Goal: Information Seeking & Learning: Find specific fact

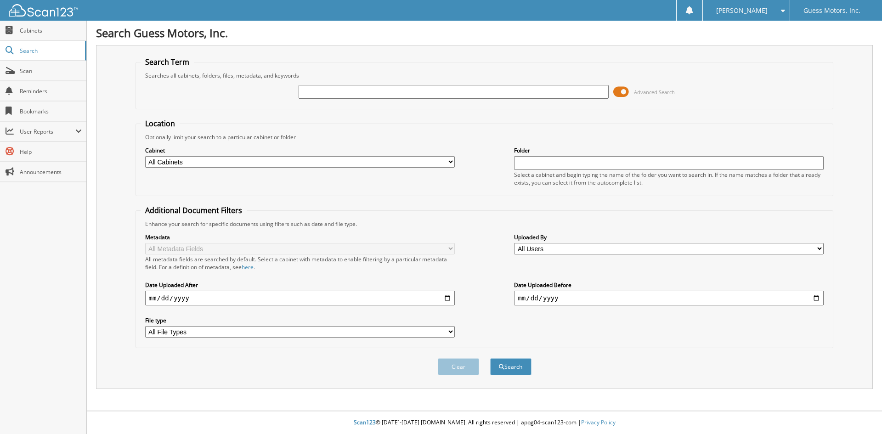
click at [339, 90] on input "text" at bounding box center [452, 92] width 309 height 14
type input "U24045"
click at [490, 358] on button "Search" at bounding box center [510, 366] width 41 height 17
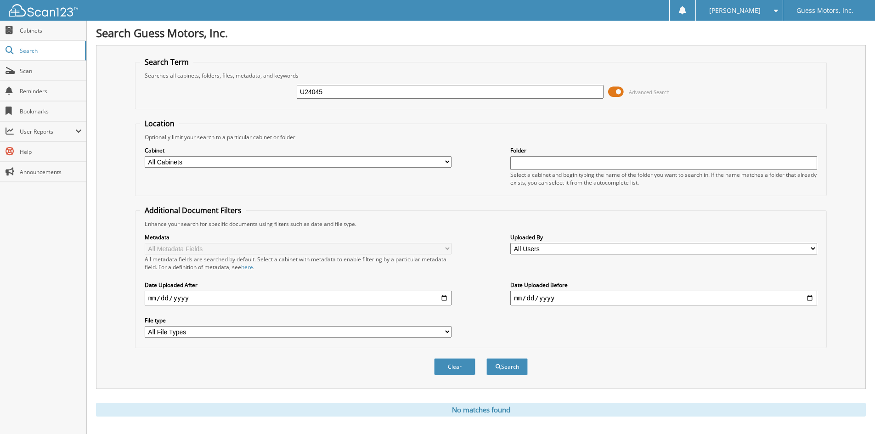
scroll to position [15, 0]
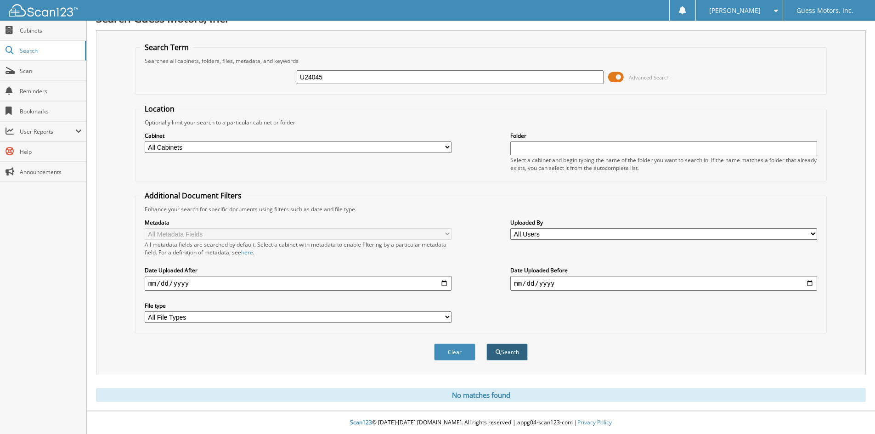
click at [511, 354] on button "Search" at bounding box center [506, 351] width 41 height 17
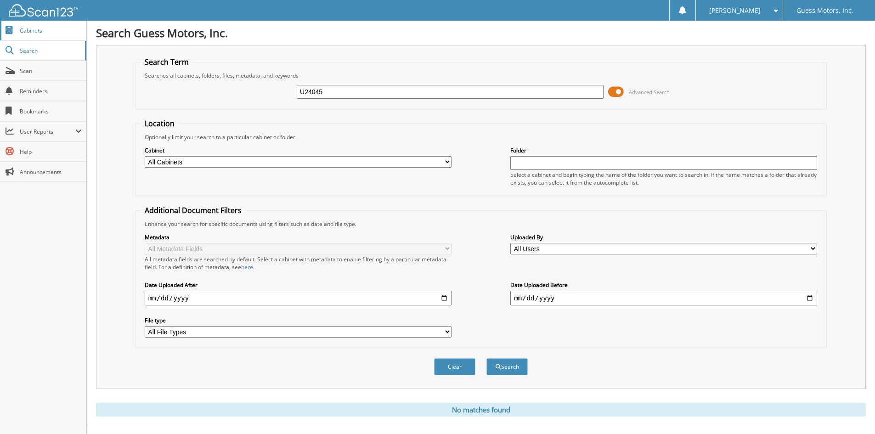
click at [43, 37] on link "Cabinets" at bounding box center [43, 31] width 86 height 20
